Goal: Task Accomplishment & Management: Use online tool/utility

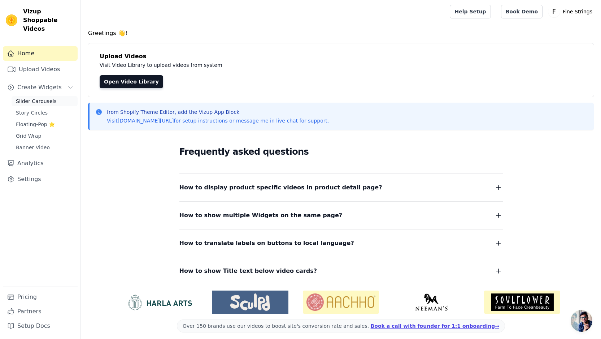
click at [24, 98] on span "Slider Carousels" at bounding box center [36, 101] width 41 height 7
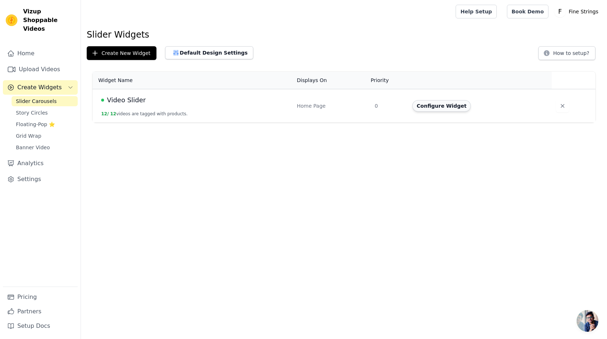
click at [420, 106] on button "Configure Widget" at bounding box center [441, 106] width 59 height 12
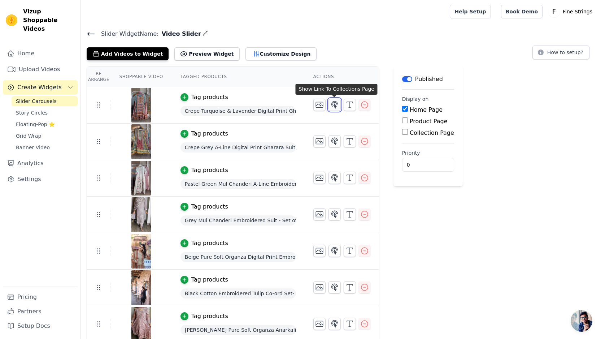
click at [339, 104] on button "button" at bounding box center [335, 105] width 12 height 12
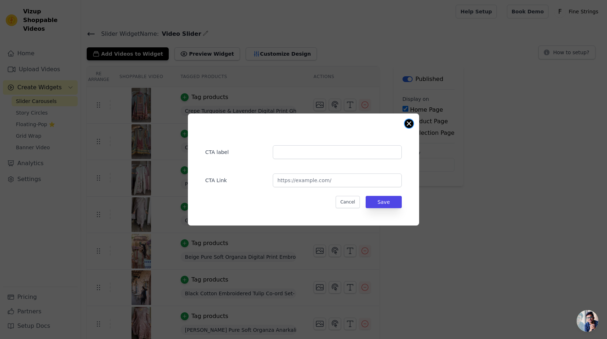
click at [410, 120] on button "Close modal" at bounding box center [409, 123] width 9 height 9
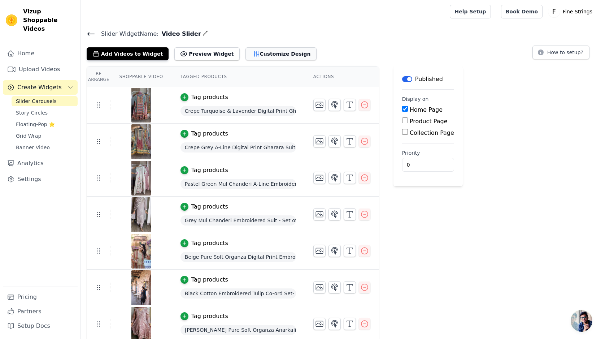
click at [266, 53] on button "Customize Design" at bounding box center [281, 53] width 71 height 13
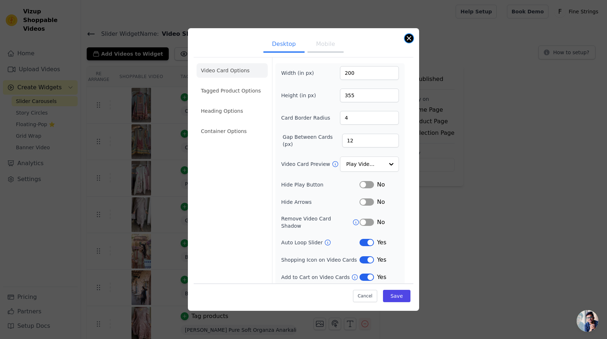
click at [409, 41] on button "Close modal" at bounding box center [409, 38] width 9 height 9
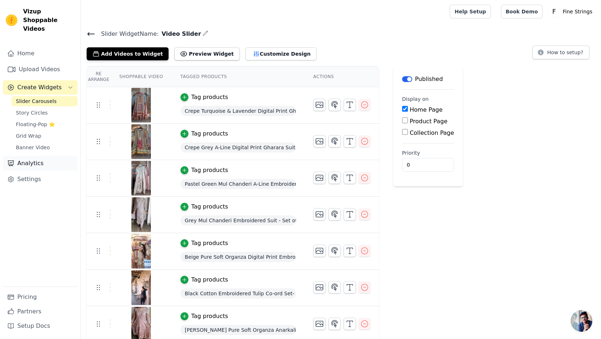
click at [16, 160] on link "Analytics" at bounding box center [40, 163] width 75 height 14
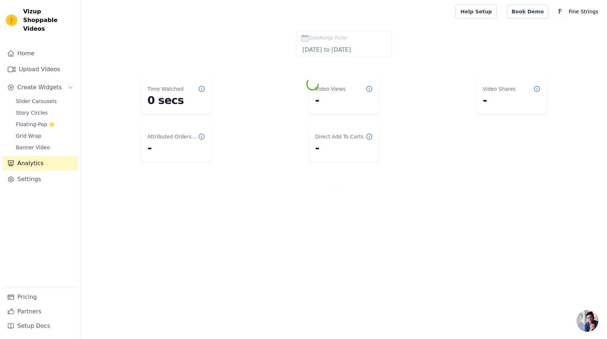
click at [19, 186] on div "Home Upload Videos Create Widgets Slider Carousels Story Circles Floating-Pop ⭐…" at bounding box center [40, 166] width 75 height 240
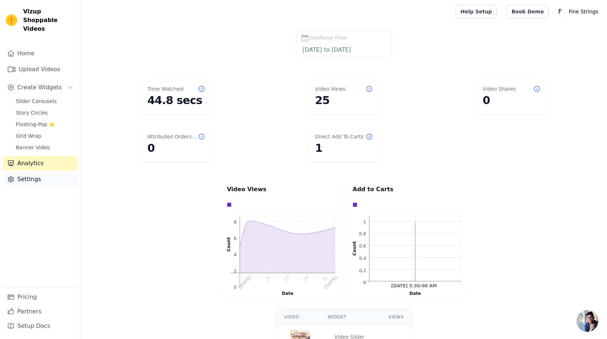
click at [23, 176] on link "Settings" at bounding box center [40, 179] width 75 height 14
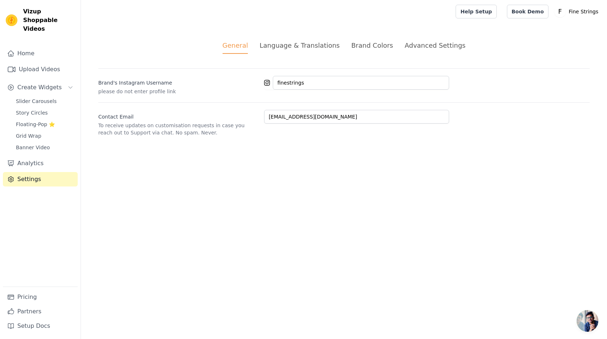
click at [284, 40] on div "General Language & Translations Brand Colors Advanced Settings unsaved changes …" at bounding box center [344, 88] width 526 height 130
click at [285, 42] on div "Language & Translations" at bounding box center [299, 45] width 80 height 10
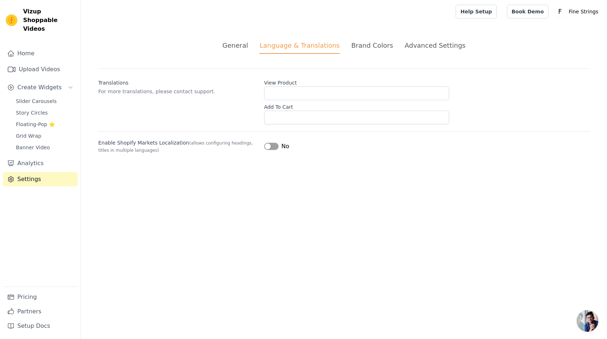
click at [389, 43] on ul "General Language & Translations Brand Colors Advanced Settings" at bounding box center [343, 46] width 491 height 13
click at [385, 44] on div "Brand Colors" at bounding box center [372, 45] width 42 height 10
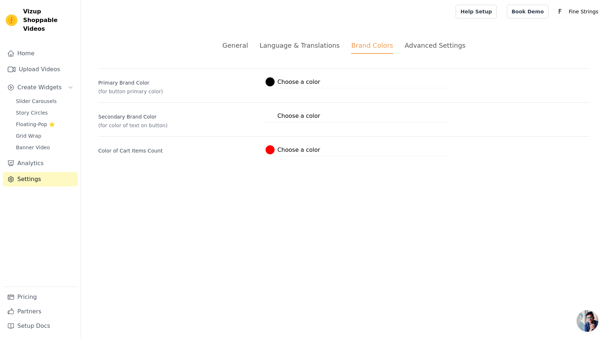
click at [435, 45] on div "Advanced Settings" at bounding box center [435, 45] width 61 height 10
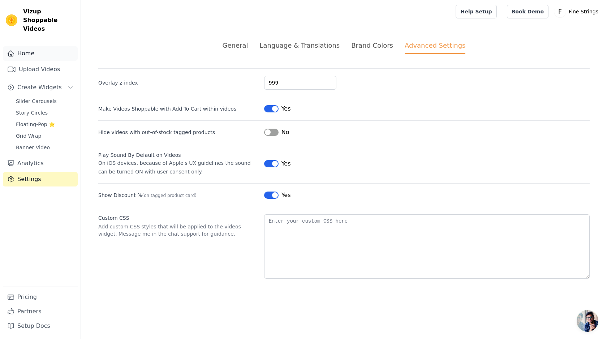
click at [12, 49] on link "Home" at bounding box center [40, 53] width 75 height 14
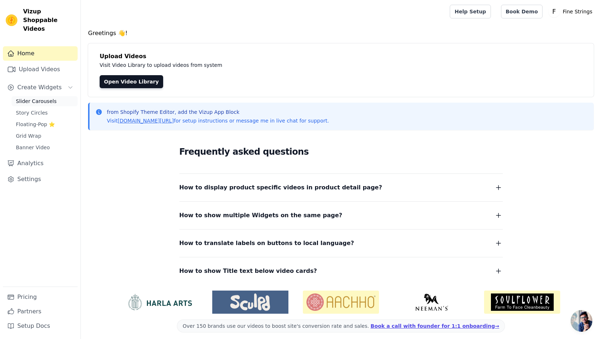
click at [53, 98] on span "Slider Carousels" at bounding box center [36, 101] width 41 height 7
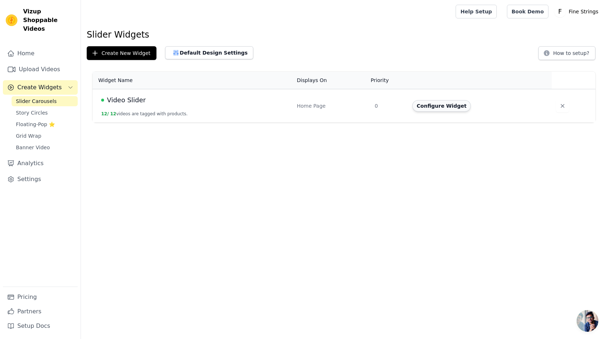
click at [440, 109] on button "Configure Widget" at bounding box center [441, 106] width 59 height 12
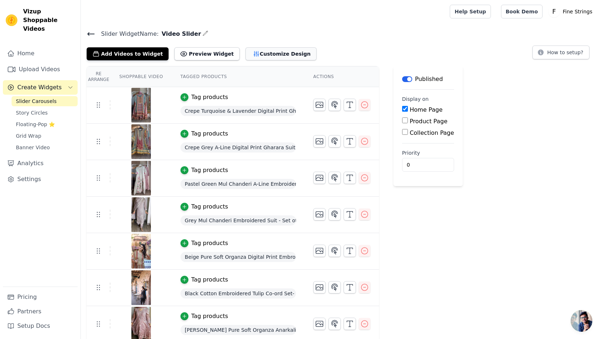
click at [254, 52] on button "Customize Design" at bounding box center [281, 53] width 71 height 13
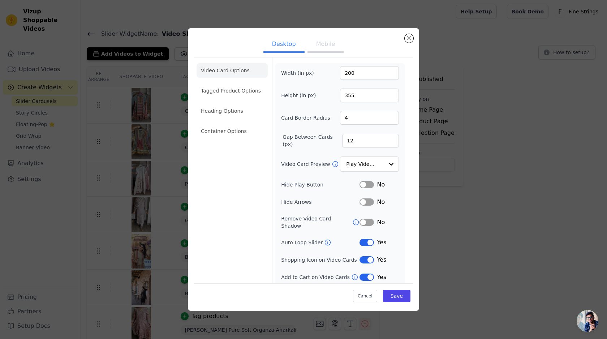
click at [365, 239] on button "Label" at bounding box center [366, 242] width 14 height 7
click at [392, 290] on button "Save" at bounding box center [396, 296] width 27 height 12
